Goal: Information Seeking & Learning: Learn about a topic

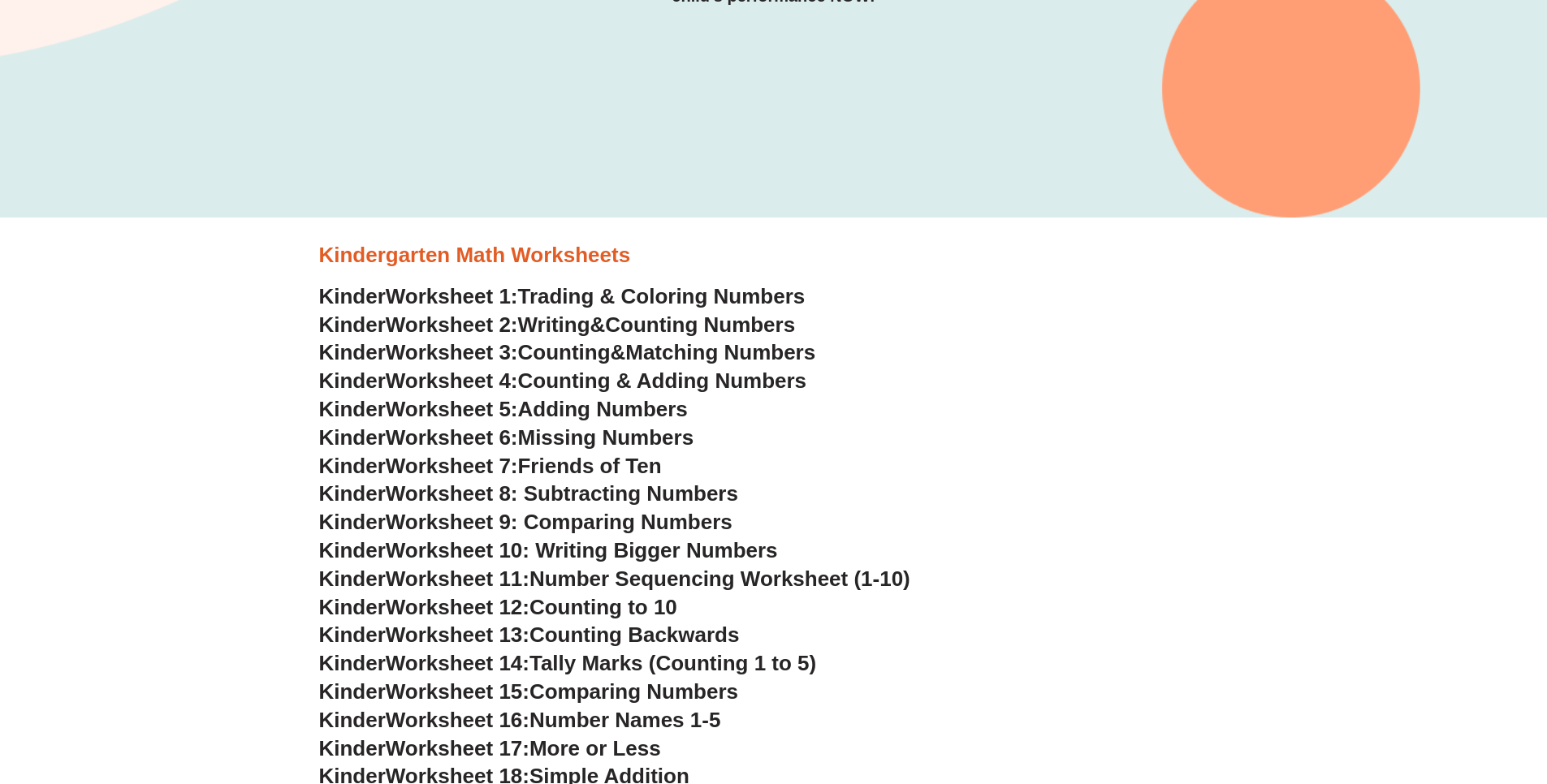
scroll to position [487, 0]
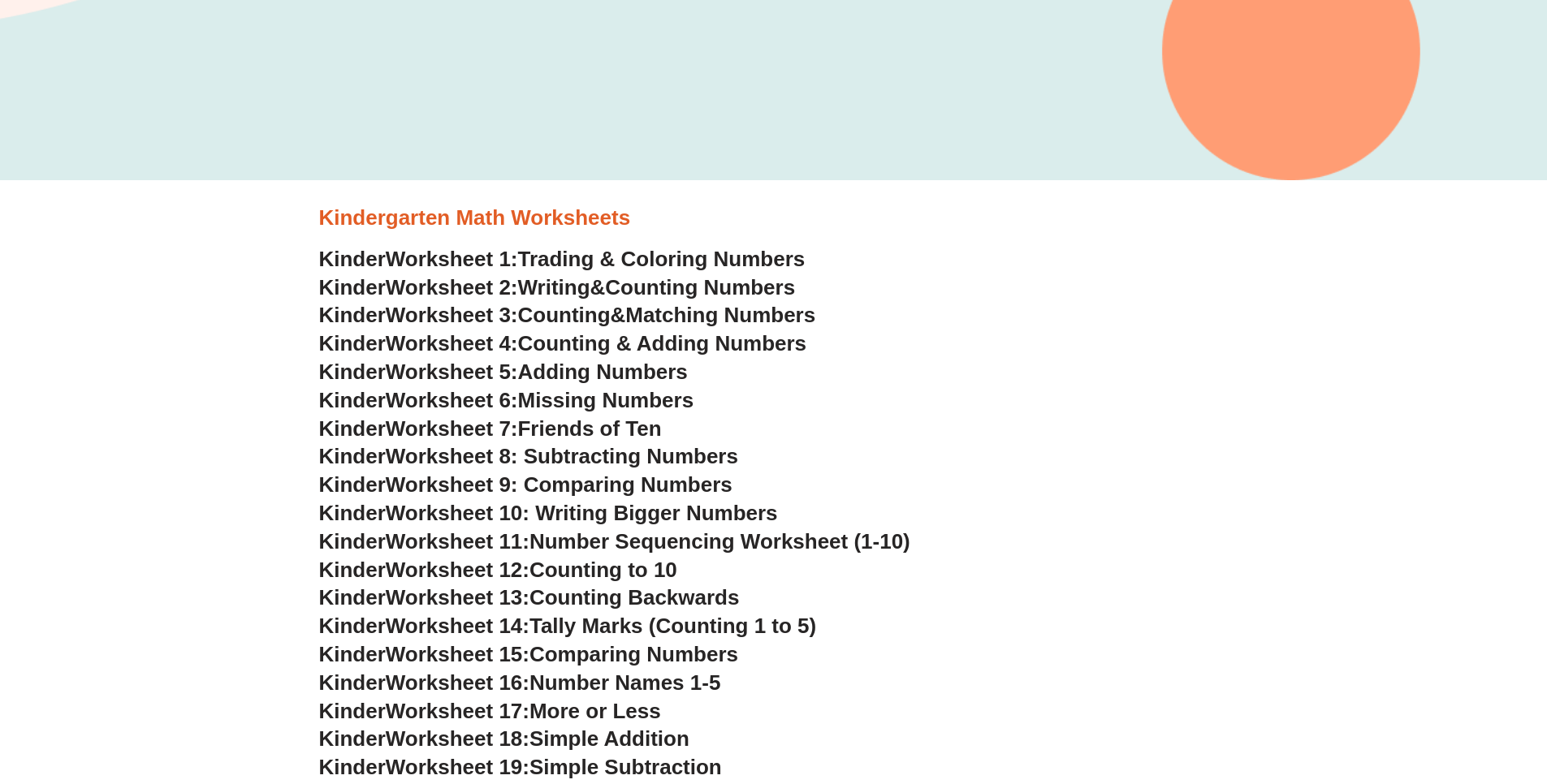
click at [667, 284] on span "Counting Numbers" at bounding box center [700, 287] width 190 height 24
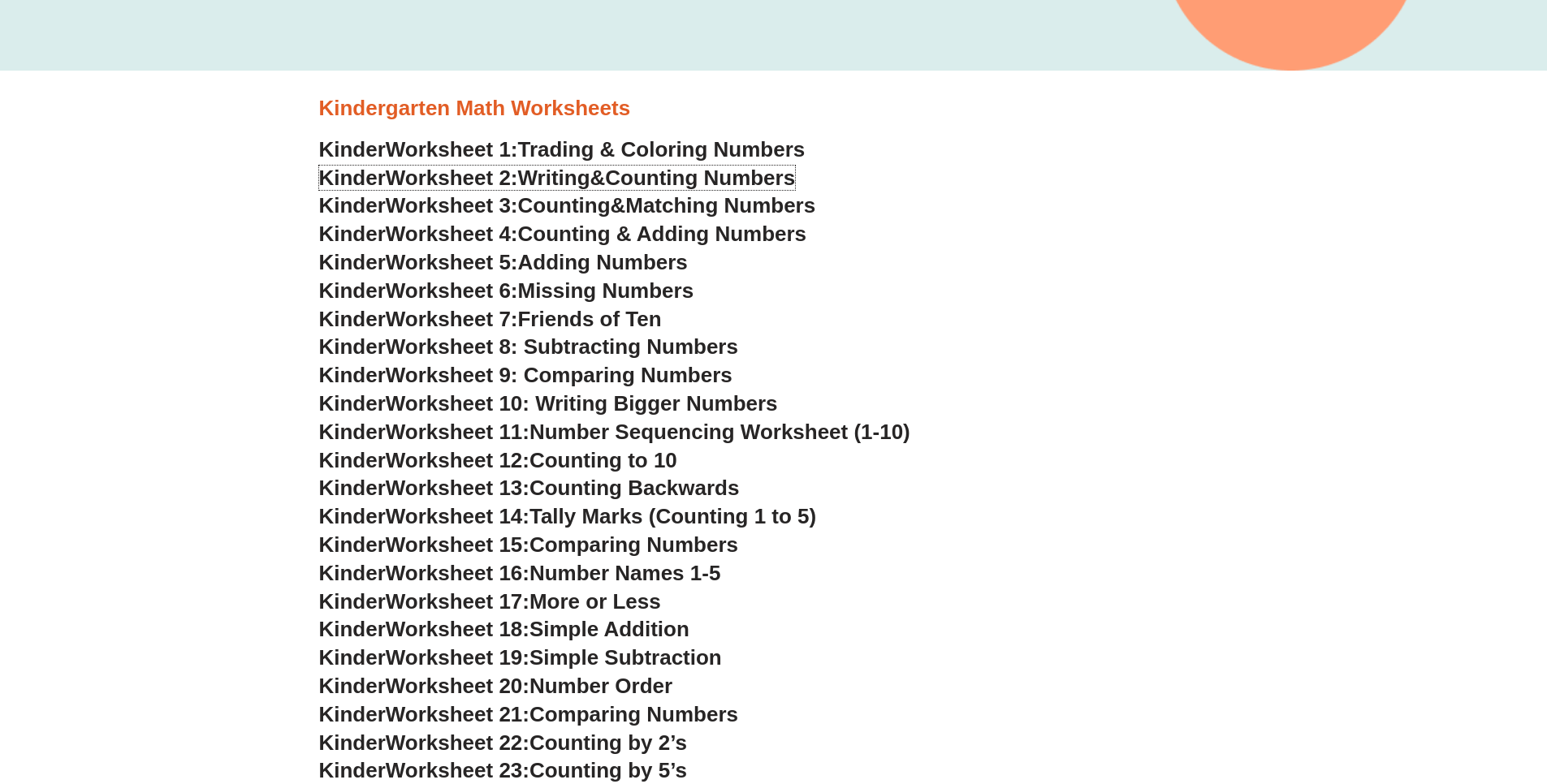
scroll to position [649, 0]
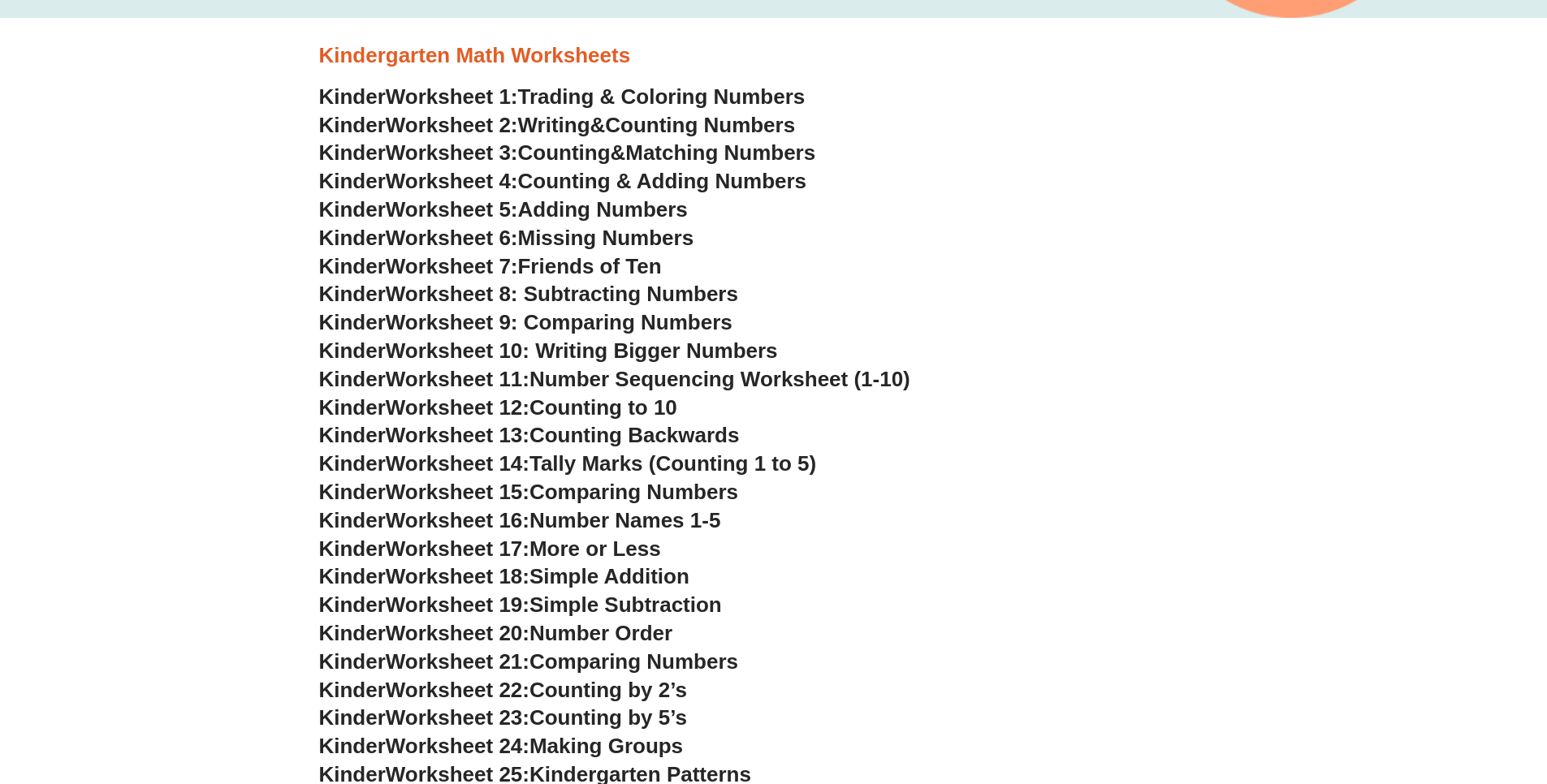
click at [688, 181] on span "Counting & Adding Numbers" at bounding box center [663, 181] width 289 height 24
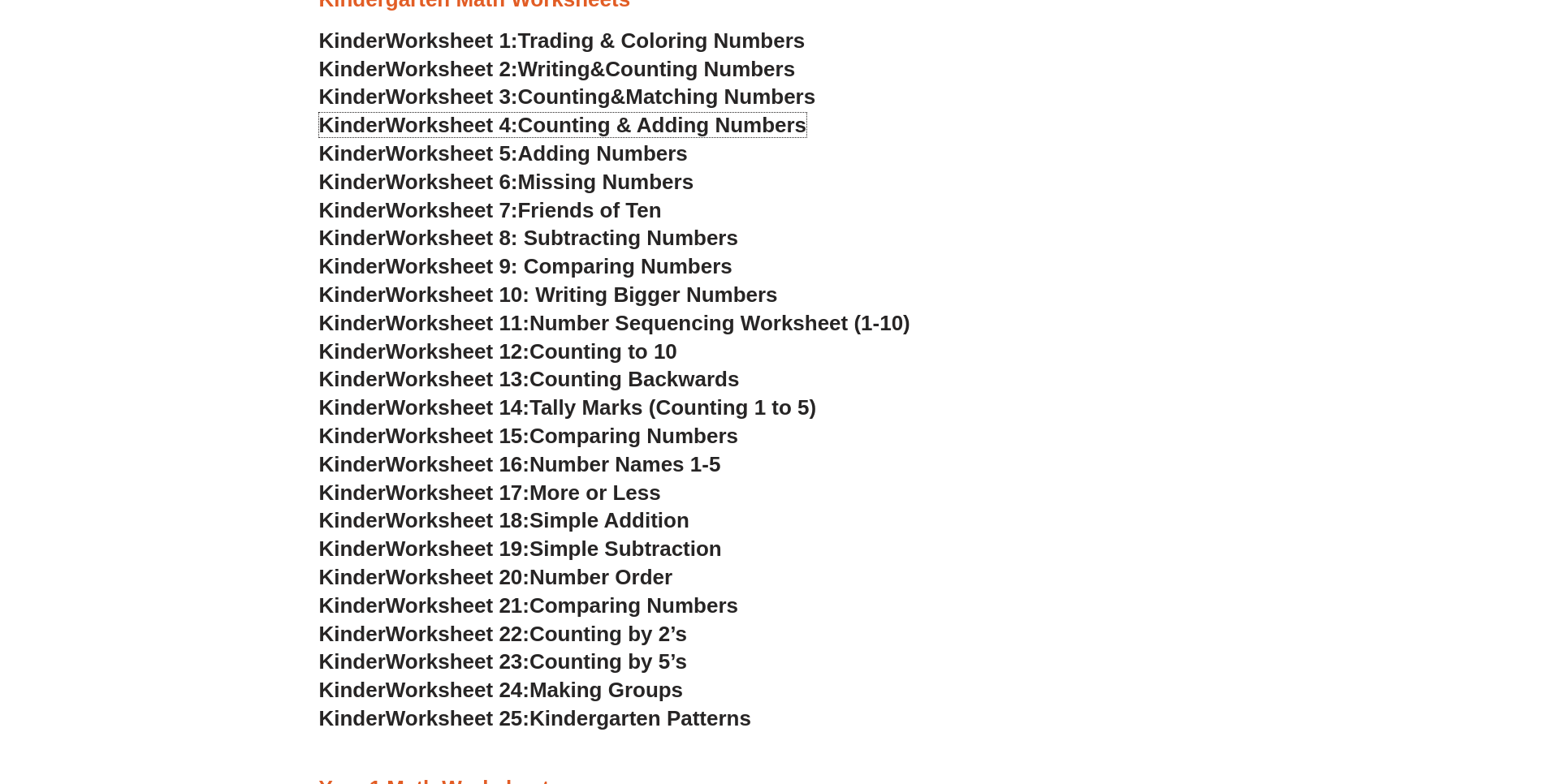
scroll to position [731, 0]
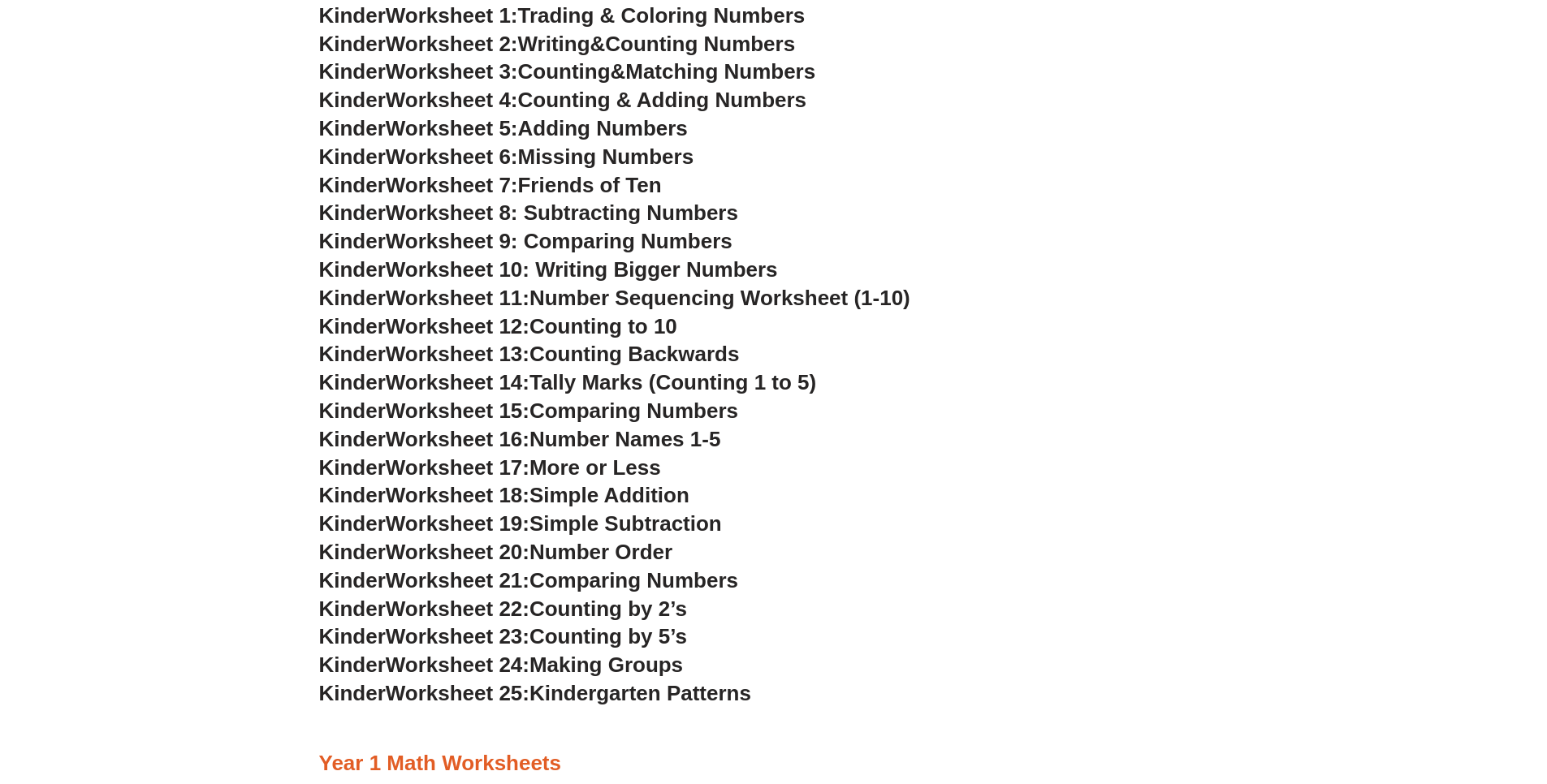
click at [559, 130] on span "Adding Numbers" at bounding box center [603, 128] width 170 height 24
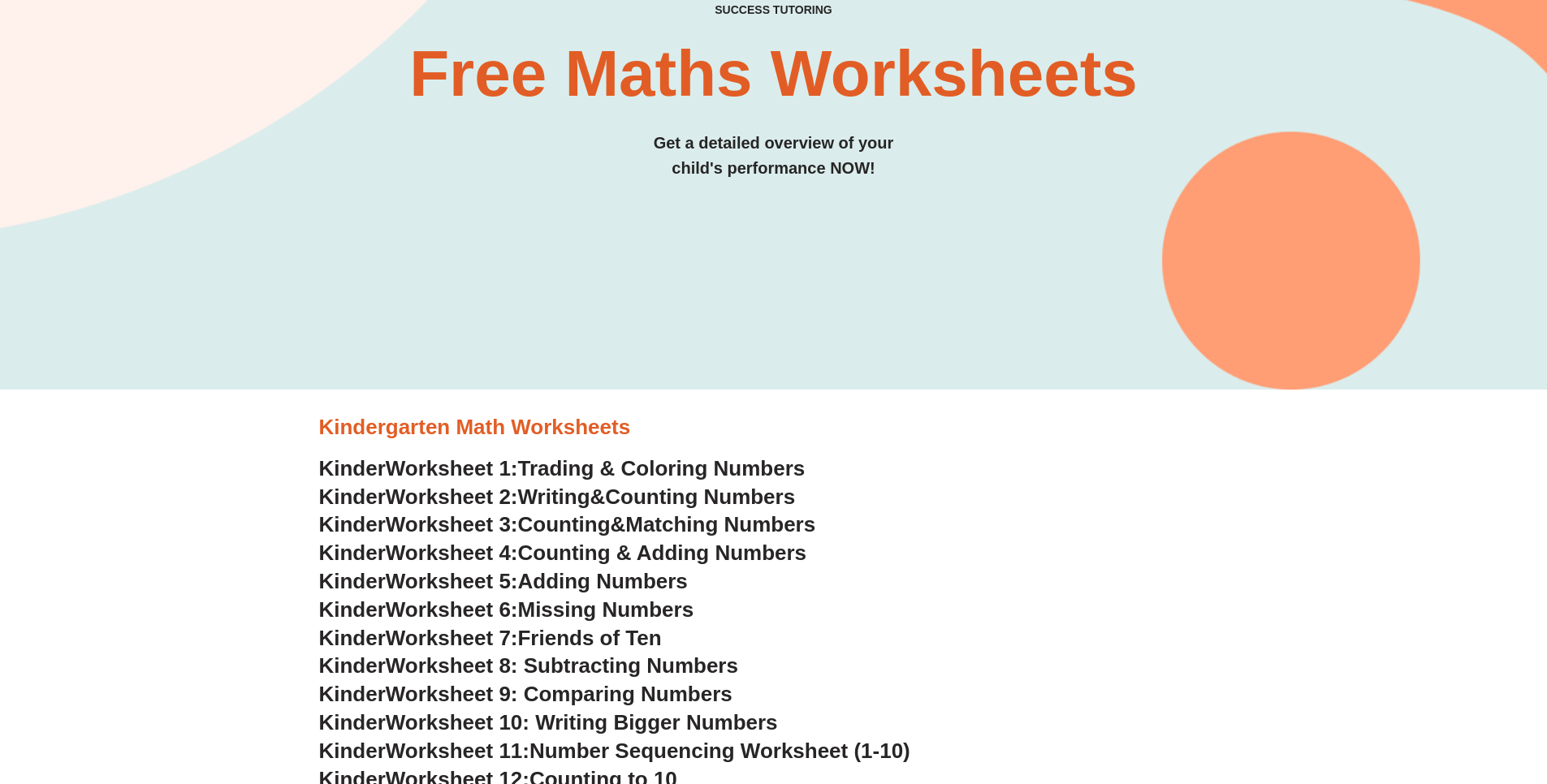
scroll to position [325, 0]
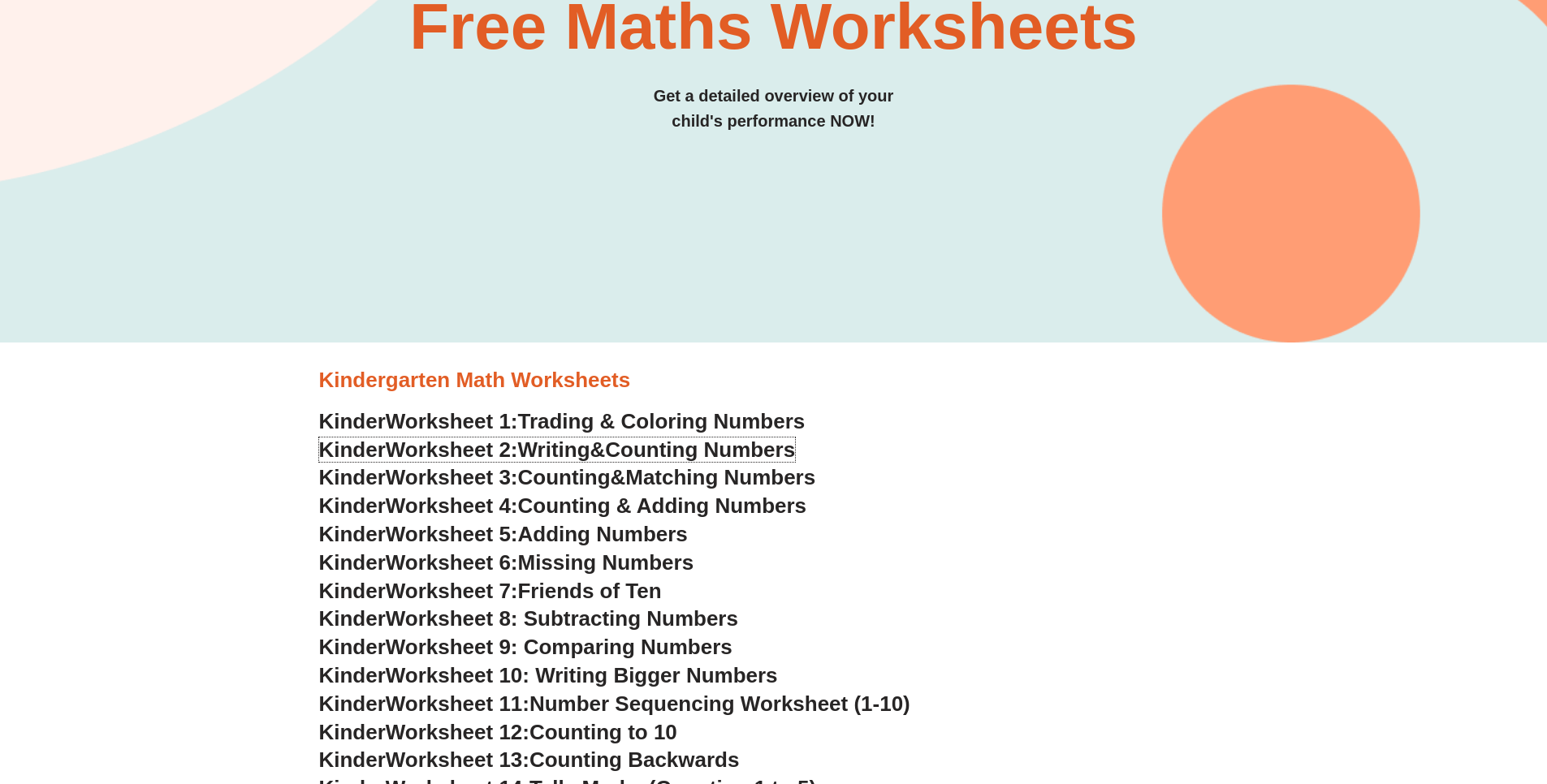
click at [575, 454] on span "Writing" at bounding box center [555, 449] width 73 height 24
